Goal: Task Accomplishment & Management: Use online tool/utility

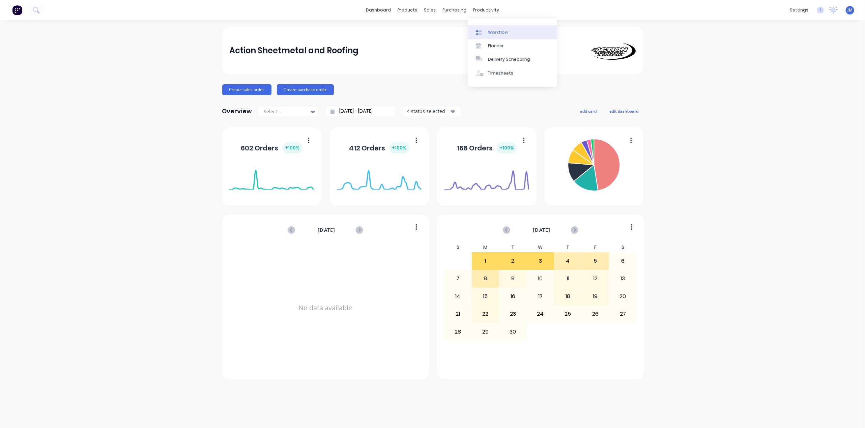
drag, startPoint x: 484, startPoint y: 27, endPoint x: 478, endPoint y: 29, distance: 5.3
click at [482, 28] on link "Workflow" at bounding box center [512, 31] width 89 height 13
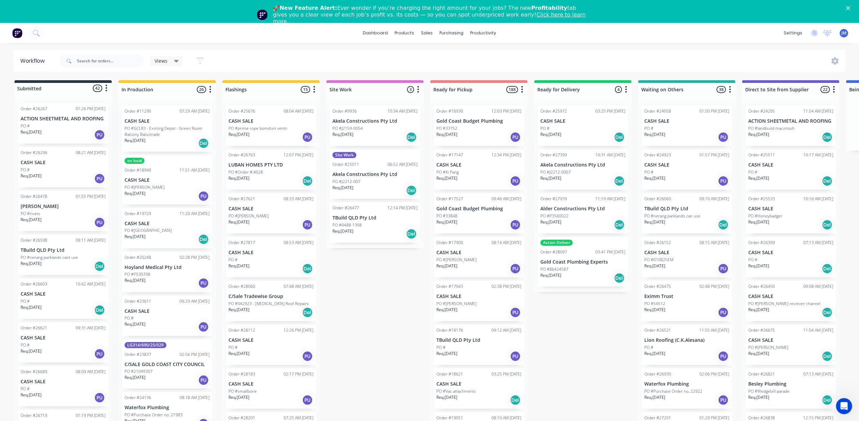
click at [850, 9] on icon "Close" at bounding box center [848, 8] width 4 height 4
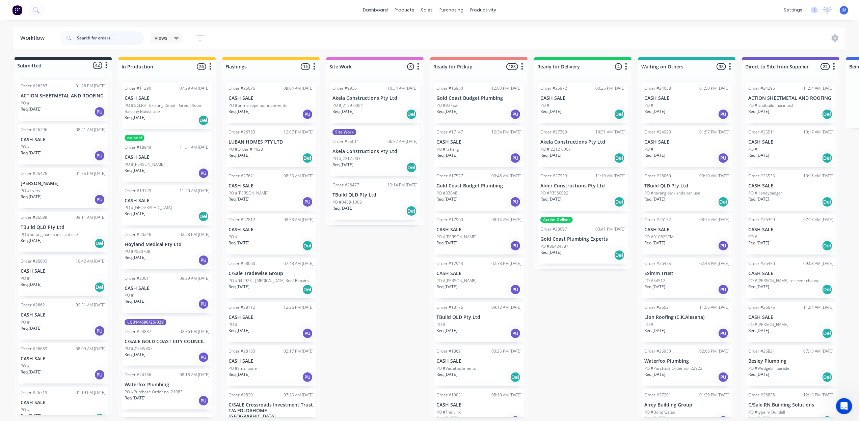
drag, startPoint x: 102, startPoint y: 37, endPoint x: 105, endPoint y: 39, distance: 3.8
click at [102, 38] on input "text" at bounding box center [110, 37] width 67 height 13
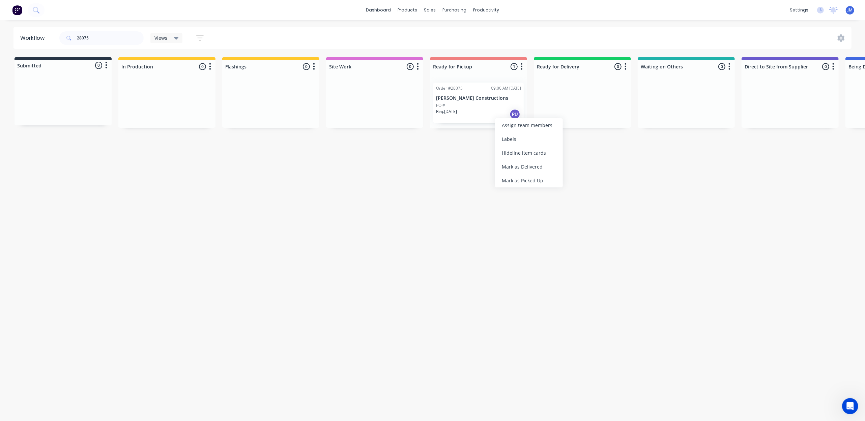
click at [520, 181] on div "Mark as Picked Up" at bounding box center [529, 181] width 68 height 14
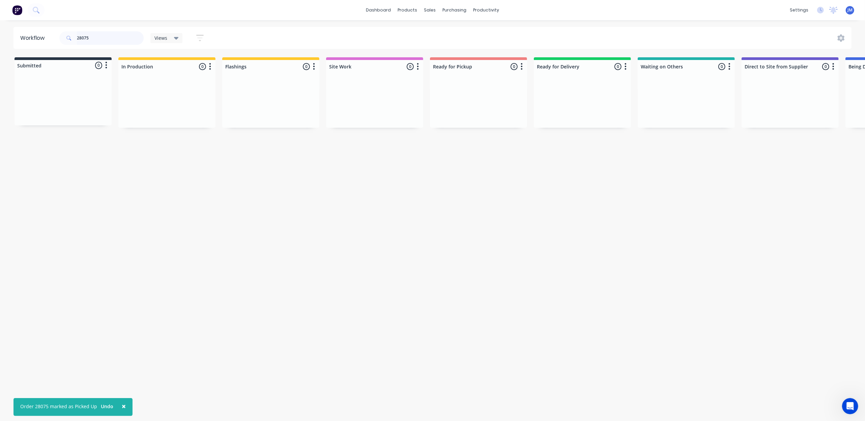
click at [123, 38] on input "28075" at bounding box center [110, 37] width 67 height 13
type input "2"
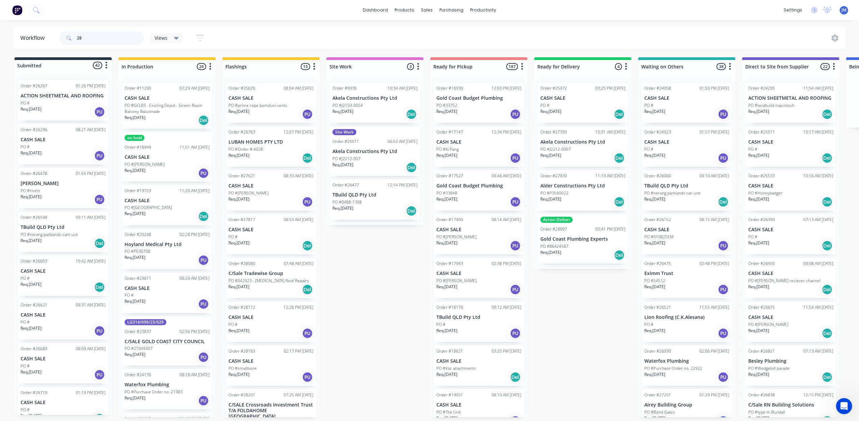
type input "2"
